Goal: Information Seeking & Learning: Understand process/instructions

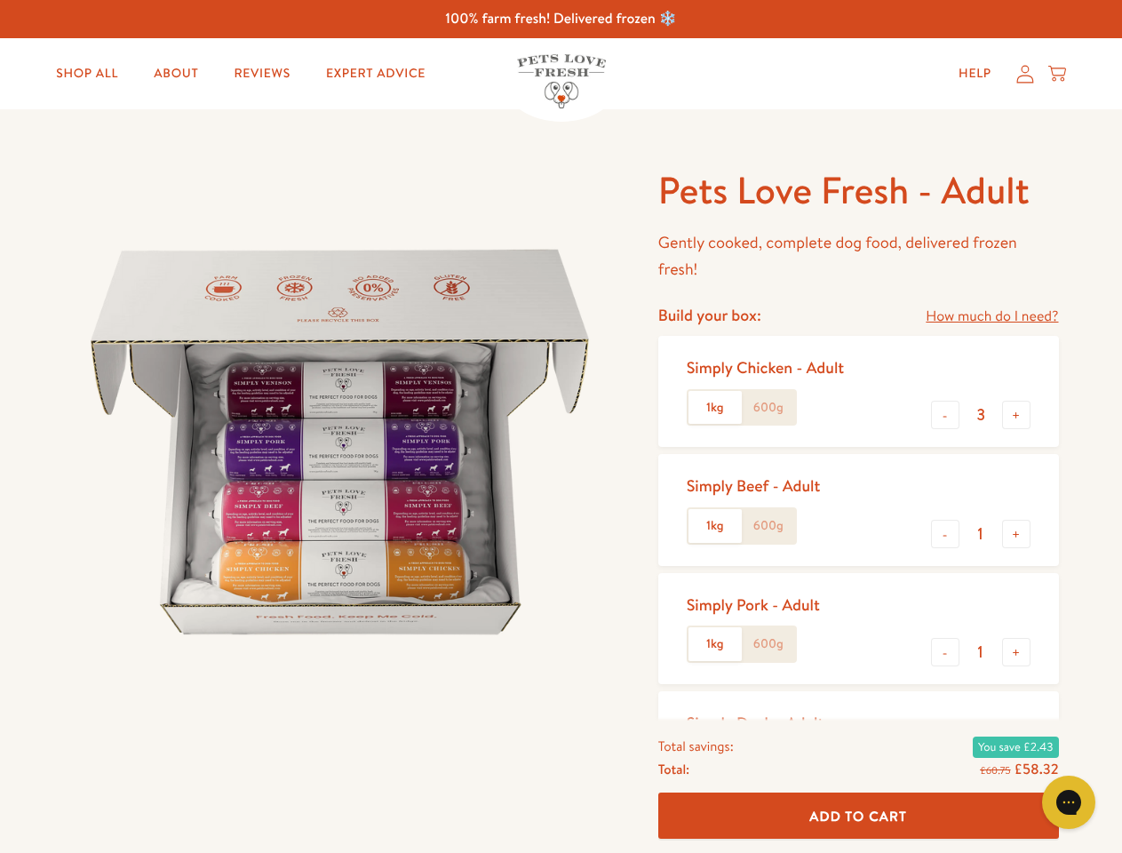
click at [560, 426] on img at bounding box center [340, 442] width 552 height 552
click at [991, 316] on link "How much do I need?" at bounding box center [991, 317] width 132 height 24
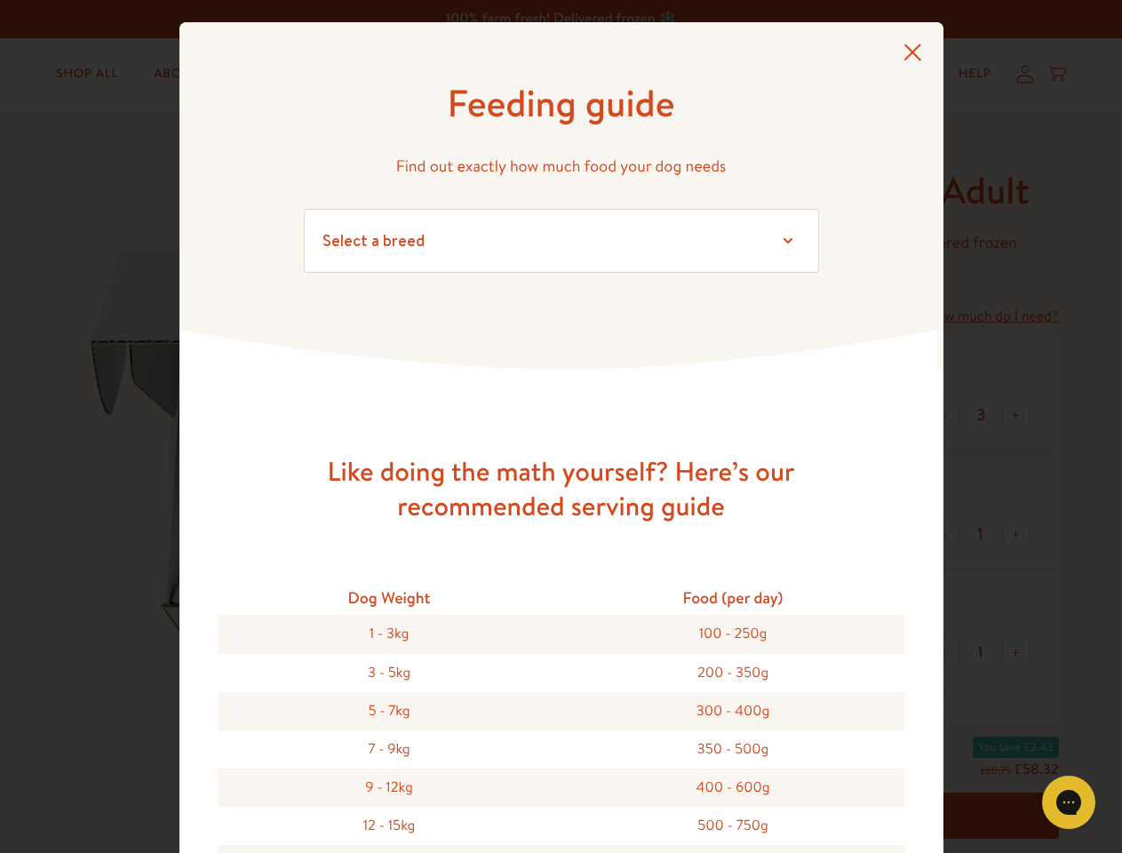
click at [945, 415] on div "Feeding guide Find out exactly how much food your dog needs Select a breed Affe…" at bounding box center [561, 426] width 1122 height 853
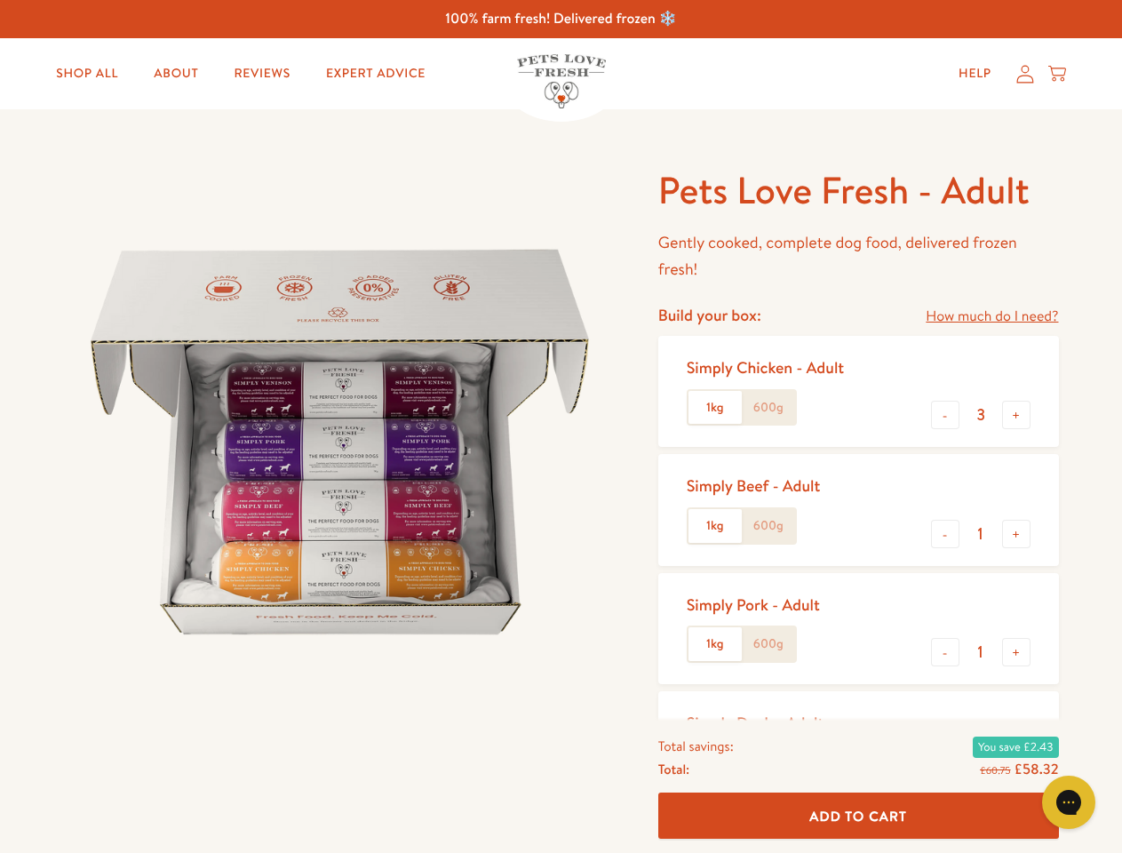
click at [1016, 415] on button "+" at bounding box center [1016, 415] width 28 height 28
type input "4"
click at [945, 534] on button "-" at bounding box center [945, 534] width 28 height 28
click at [1016, 534] on button "+" at bounding box center [1016, 534] width 28 height 28
type input "1"
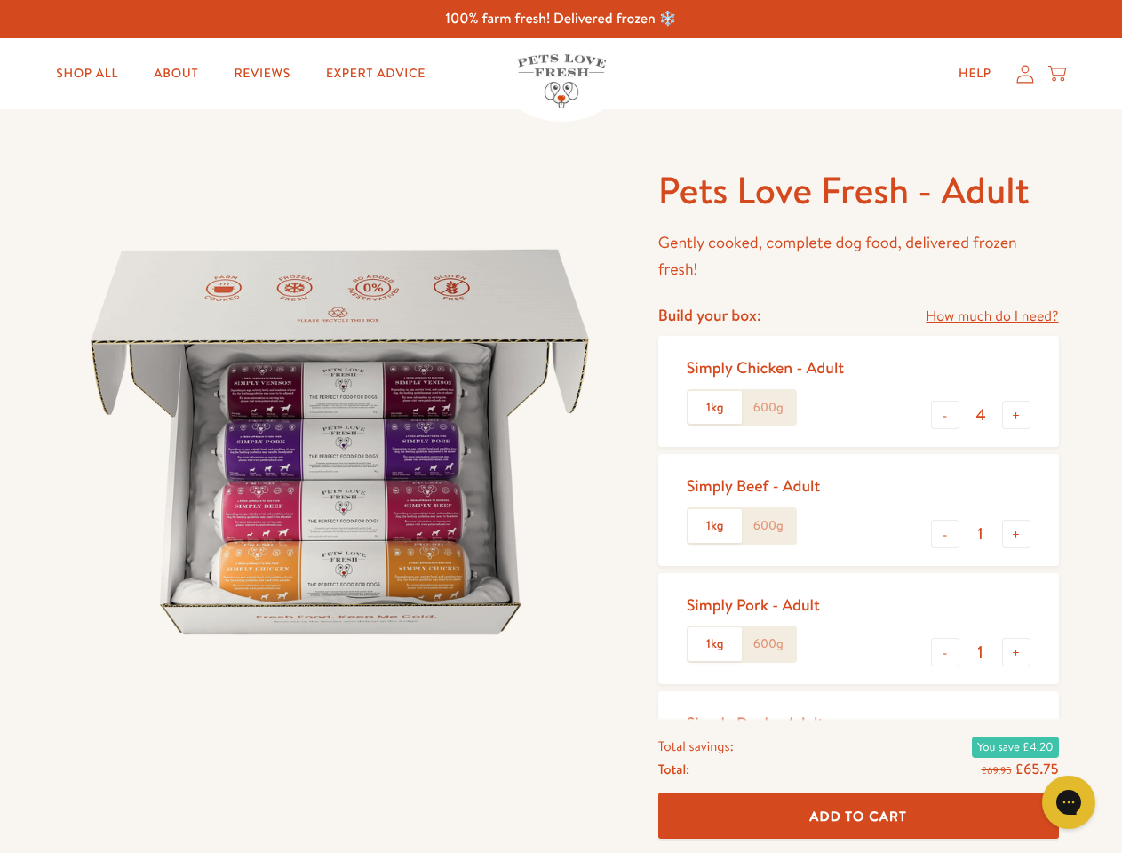
click at [945, 652] on button "-" at bounding box center [945, 652] width 28 height 28
type input "0"
